Goal: Navigation & Orientation: Find specific page/section

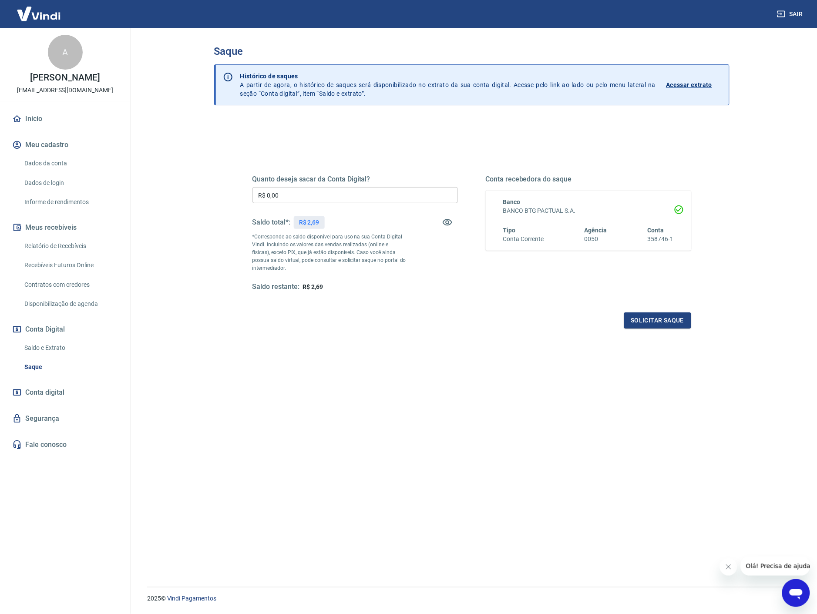
click at [355, 252] on p "*Corresponde ao saldo disponível para uso na sua Conta Digital Vindi. Incluindo…" at bounding box center [330, 252] width 154 height 39
click at [353, 254] on p "*Corresponde ao saldo disponível para uso na sua Conta Digital Vindi. Incluindo…" at bounding box center [330, 252] width 154 height 39
click at [72, 114] on link "Início" at bounding box center [64, 118] width 109 height 19
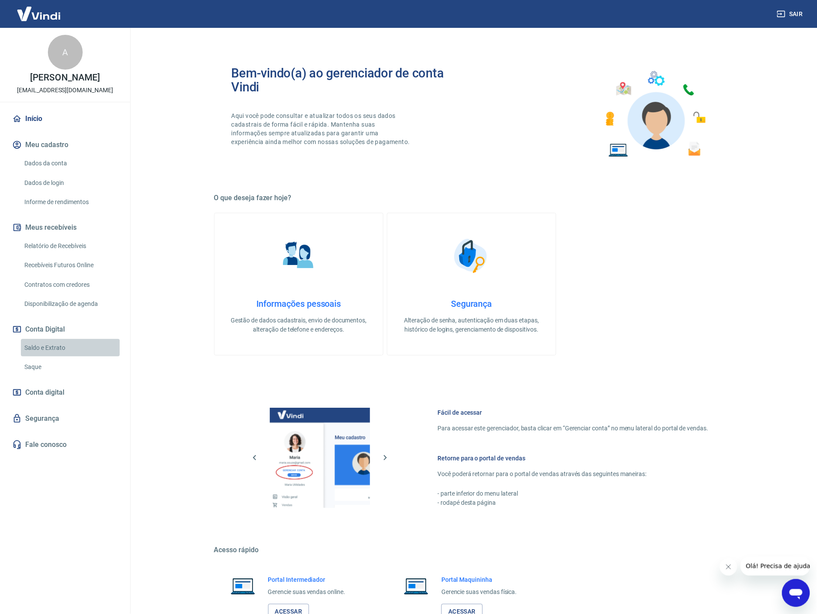
click at [49, 344] on link "Saldo e Extrato" at bounding box center [70, 348] width 99 height 18
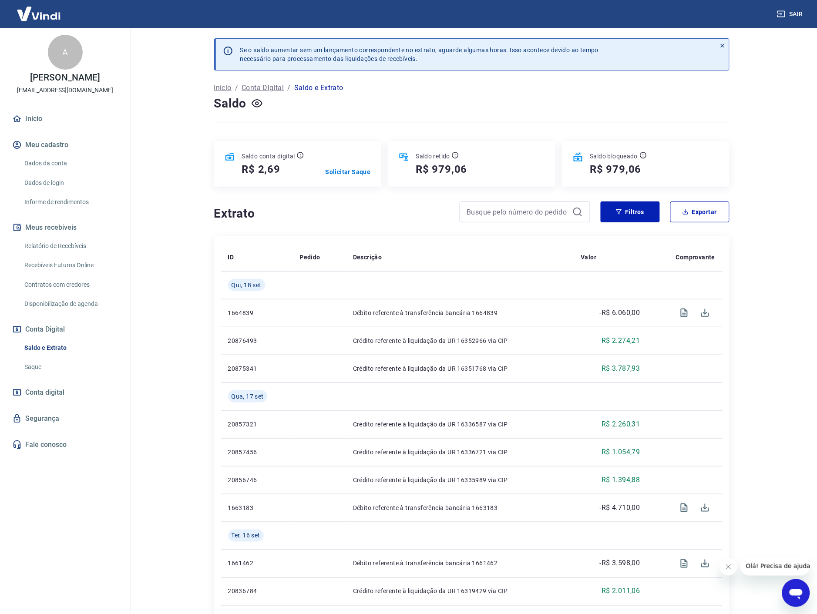
click at [45, 287] on link "Contratos com credores" at bounding box center [70, 285] width 99 height 18
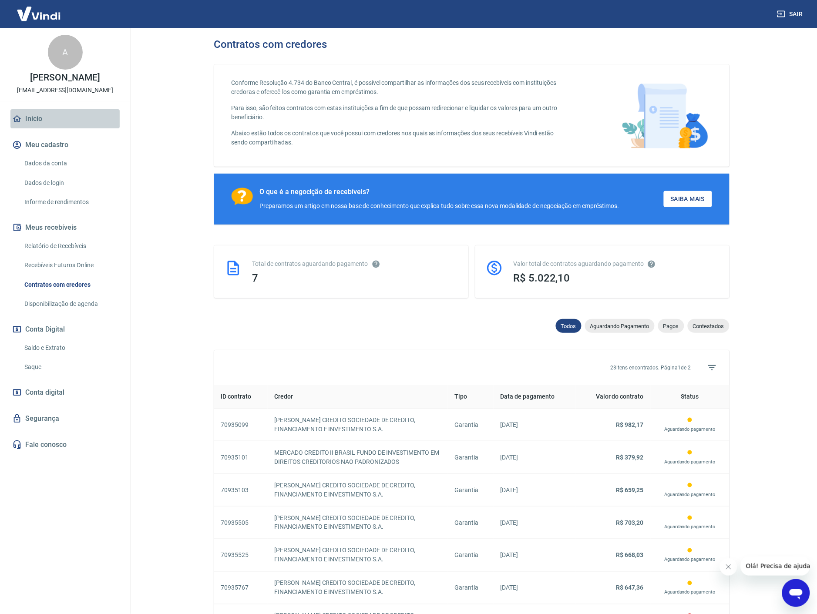
click at [54, 121] on link "Início" at bounding box center [64, 118] width 109 height 19
